Goal: Check status: Check status

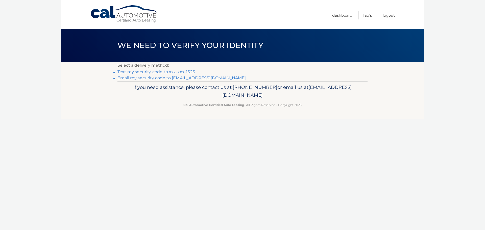
click at [143, 72] on link "Text my security code to xxx-xxx-1626" at bounding box center [155, 71] width 77 height 5
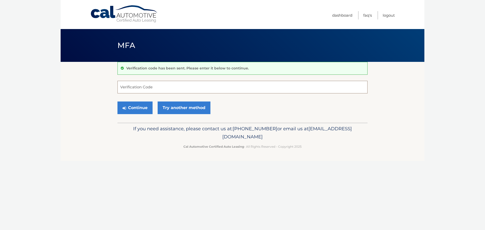
click at [129, 85] on input "Verification Code" at bounding box center [242, 87] width 250 height 13
type input "186004"
click at [117, 101] on button "Continue" at bounding box center [134, 107] width 35 height 13
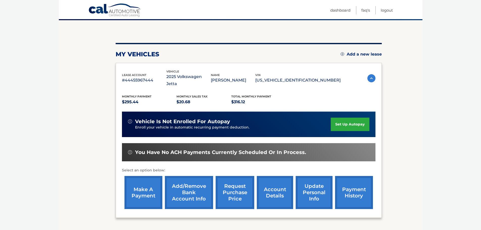
scroll to position [50, 0]
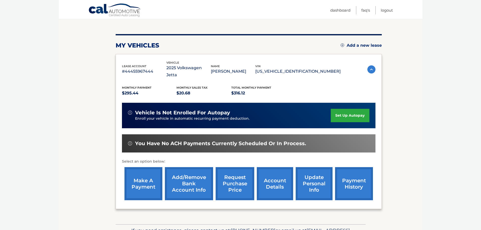
click at [348, 169] on link "payment history" at bounding box center [354, 183] width 38 height 33
